Goal: Transaction & Acquisition: Obtain resource

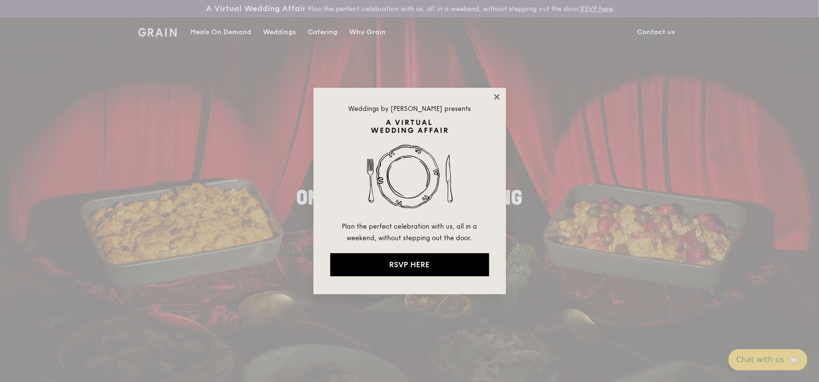
click at [499, 99] on icon at bounding box center [496, 96] width 5 height 5
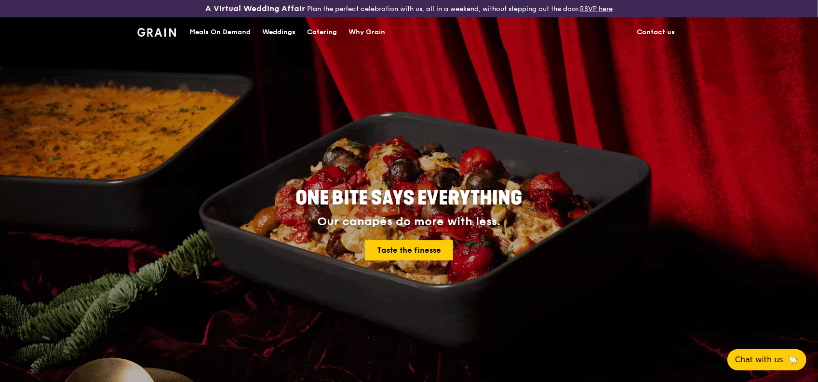
click at [237, 30] on div "Meals On Demand" at bounding box center [219, 32] width 61 height 29
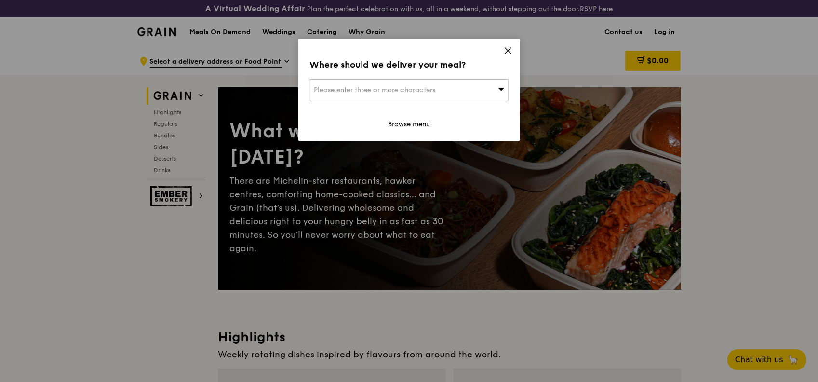
click at [478, 88] on div "Please enter three or more characters" at bounding box center [409, 90] width 198 height 22
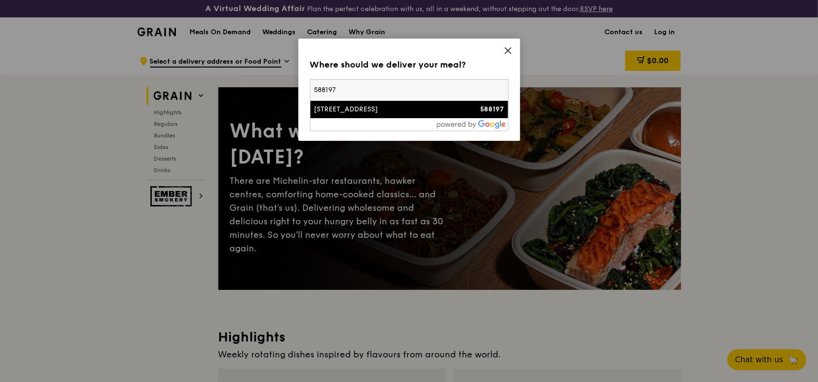
type input "588197"
click at [402, 112] on div "345 Upper Bukit Timah Road" at bounding box center [385, 110] width 143 height 10
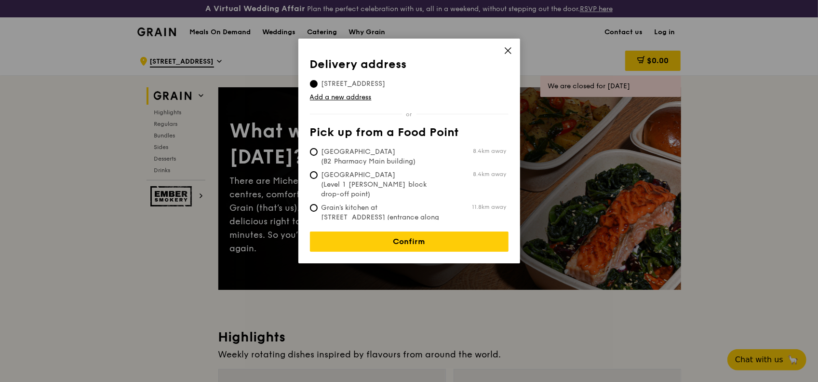
click at [509, 51] on icon at bounding box center [507, 50] width 9 height 9
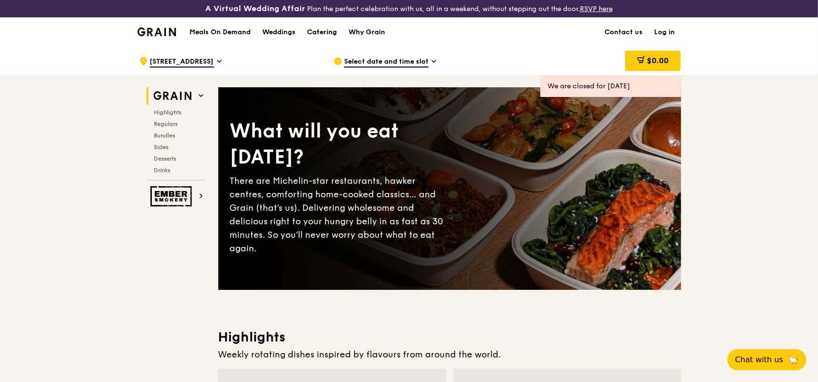
click at [324, 30] on div "Catering" at bounding box center [322, 32] width 30 height 29
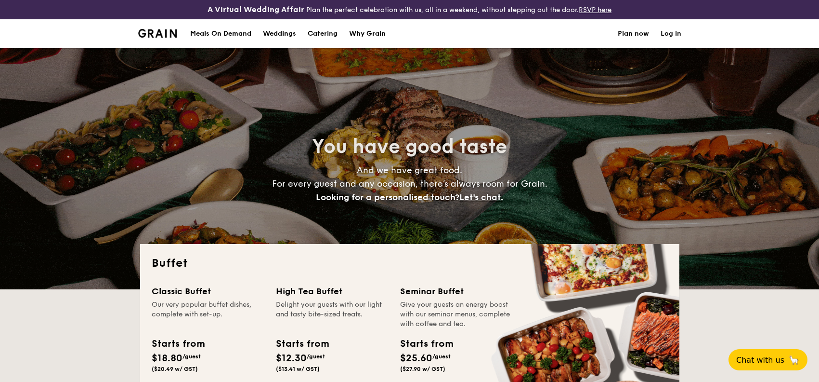
select select
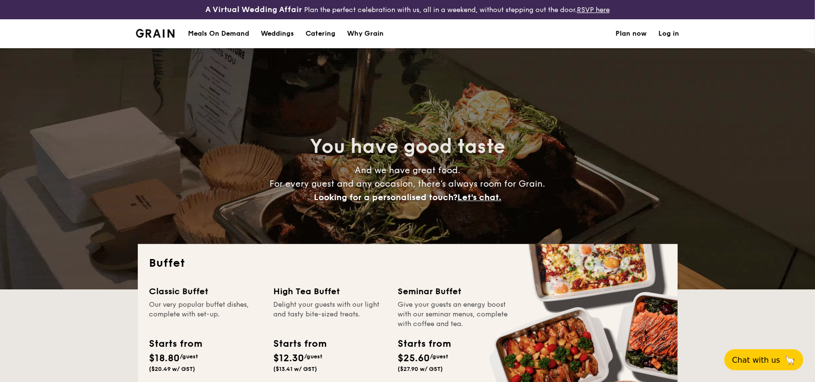
click at [324, 30] on h1 "Catering" at bounding box center [320, 33] width 30 height 29
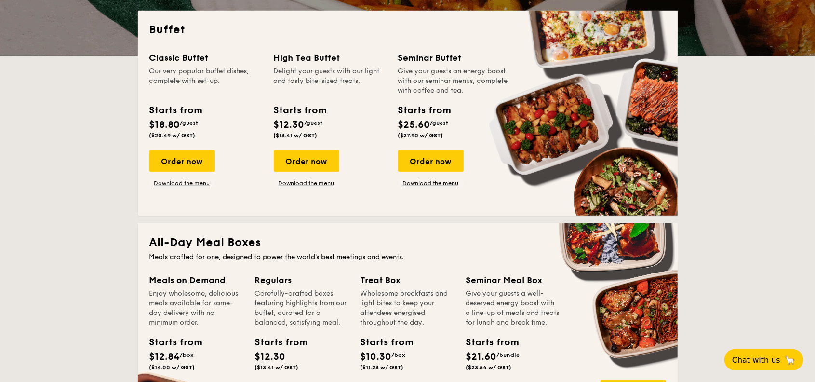
scroll to position [235, 0]
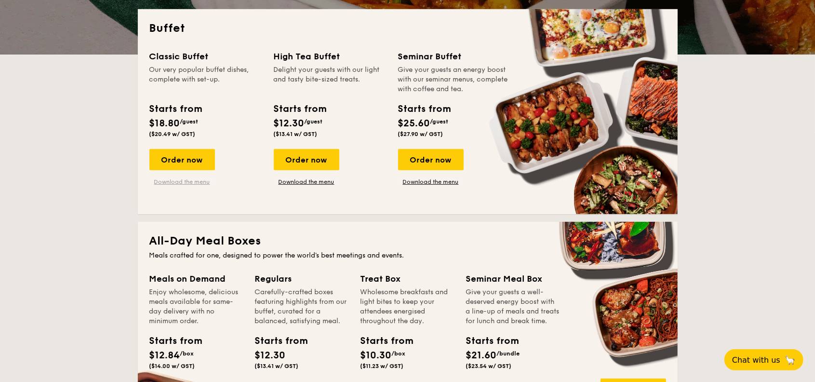
click at [194, 182] on link "Download the menu" at bounding box center [182, 182] width 66 height 8
